Goal: Task Accomplishment & Management: Use online tool/utility

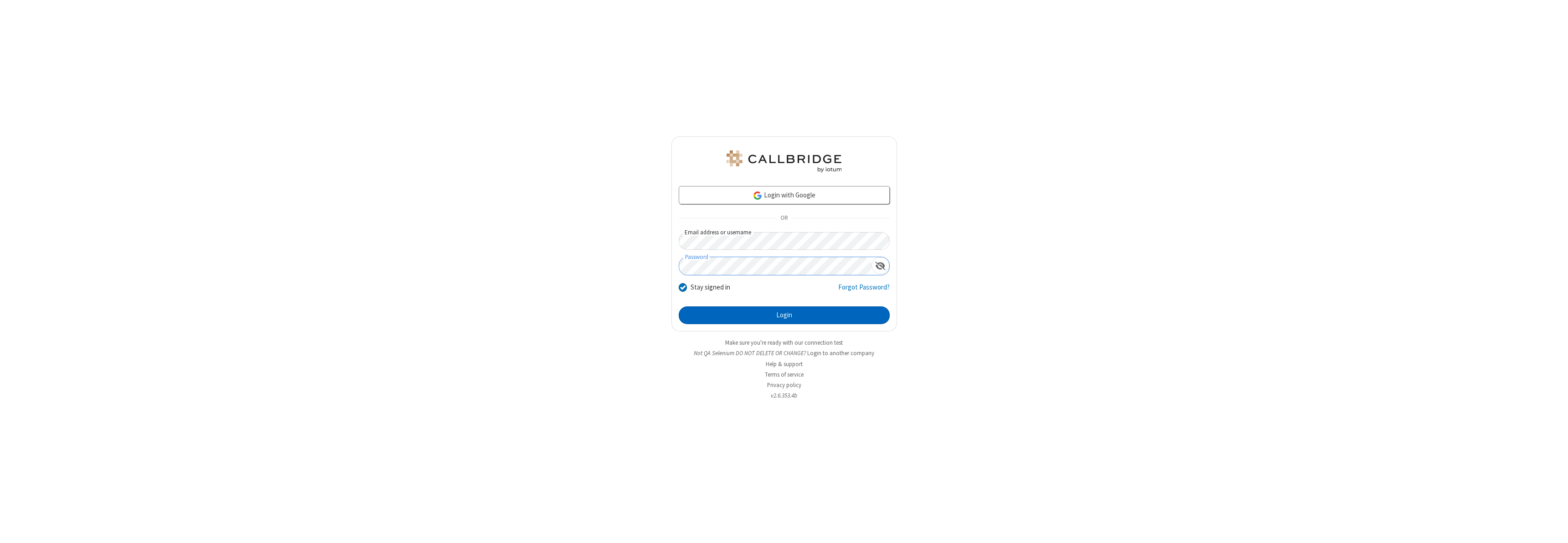
click at [784, 315] on button "Login" at bounding box center [785, 315] width 211 height 18
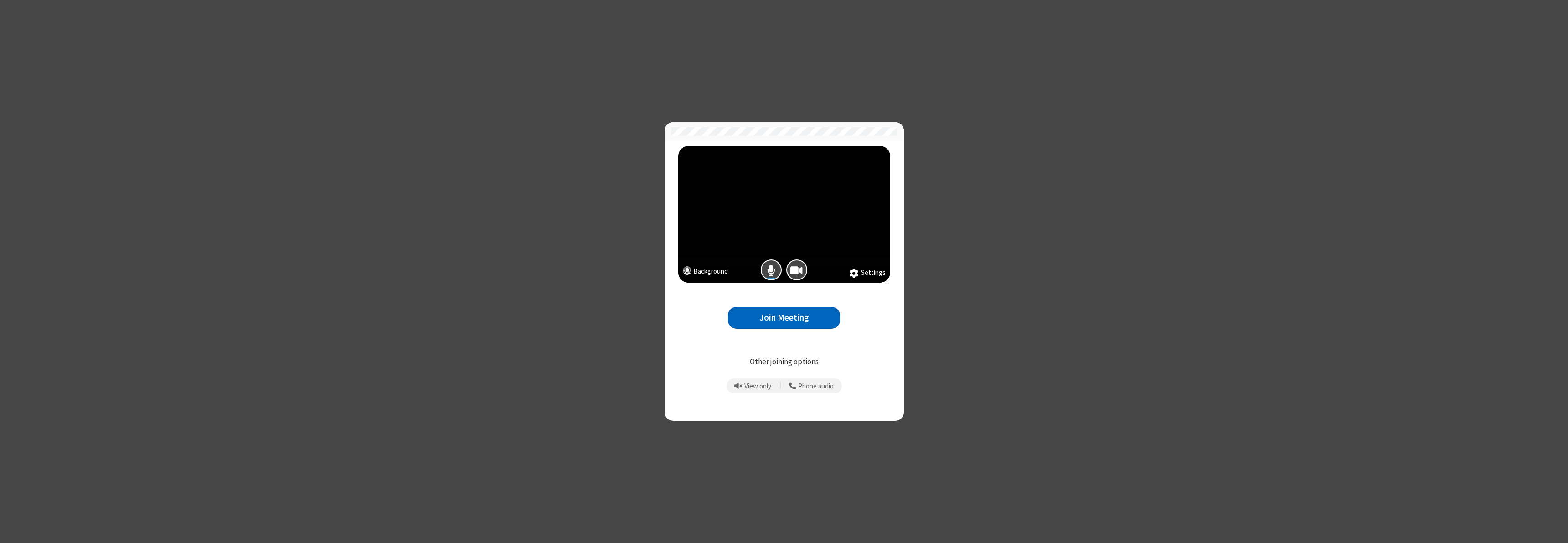
click at [784, 317] on button "Join Meeting" at bounding box center [783, 318] width 112 height 23
